Goal: Task Accomplishment & Management: Use online tool/utility

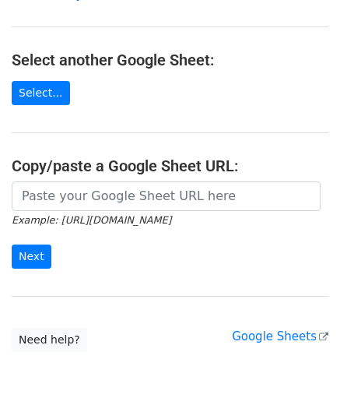
scroll to position [156, 0]
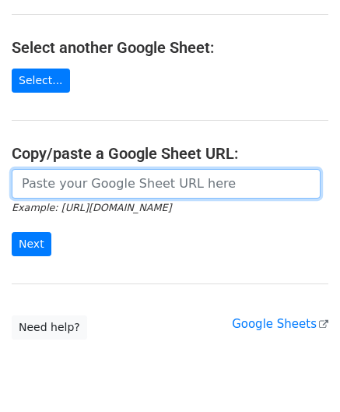
drag, startPoint x: 58, startPoint y: 181, endPoint x: 39, endPoint y: 115, distance: 68.8
click at [58, 181] on input "url" at bounding box center [166, 184] width 309 height 30
paste input "https://docs.google.com/spreadsheets/d/1rt6fyy_kW8Bog15CUIJ6OMqYVo1wecm66TNI_P8…"
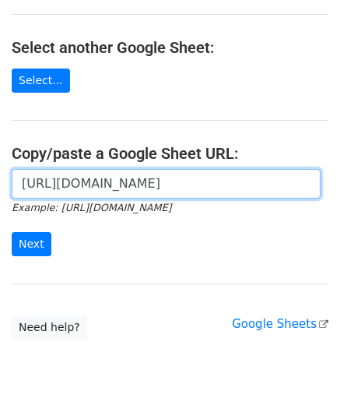
scroll to position [0, 337]
type input "https://docs.google.com/spreadsheets/d/1rt6fyy_kW8Bog15CUIJ6OMqYVo1wecm66TNI_P8…"
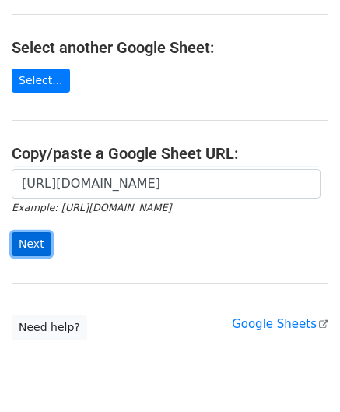
click at [27, 243] on input "Next" at bounding box center [32, 244] width 40 height 24
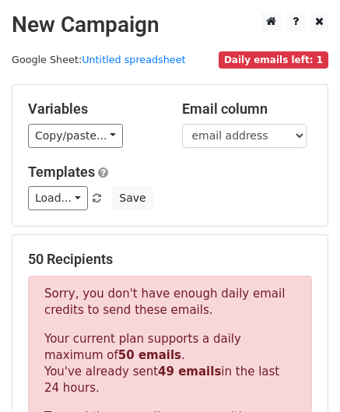
scroll to position [526, 0]
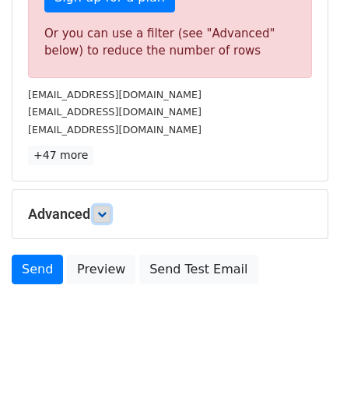
click at [111, 214] on link at bounding box center [101, 214] width 17 height 17
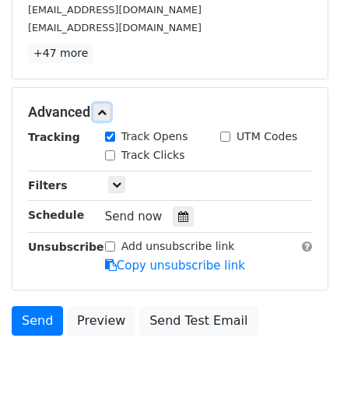
scroll to position [662, 0]
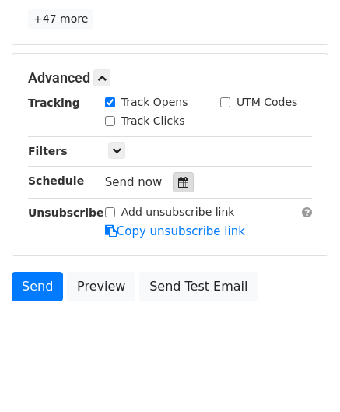
click at [178, 182] on icon at bounding box center [183, 182] width 10 height 11
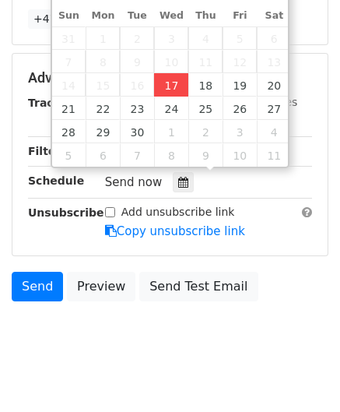
type input "[DATE] 12:00"
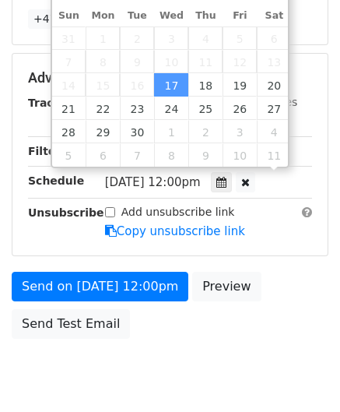
scroll to position [0, 0]
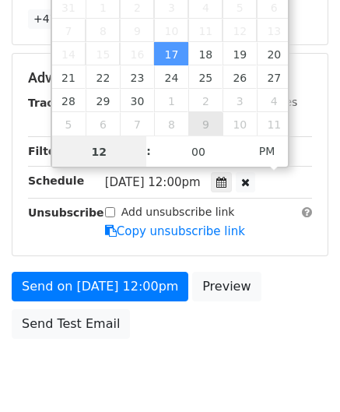
paste input "3"
type input "3"
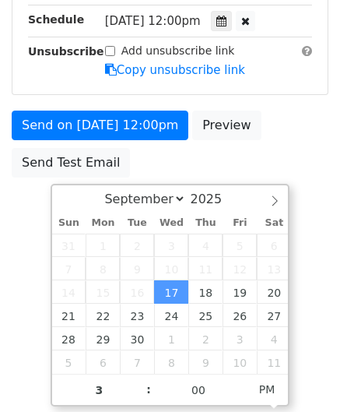
type input "[DATE] 15:00"
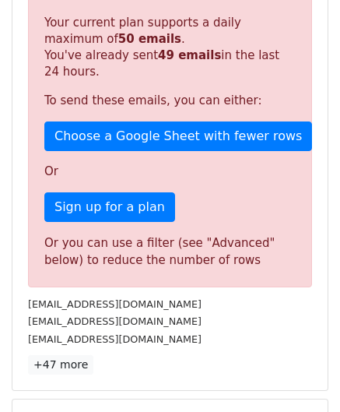
scroll to position [714, 0]
